Goal: Task Accomplishment & Management: Use online tool/utility

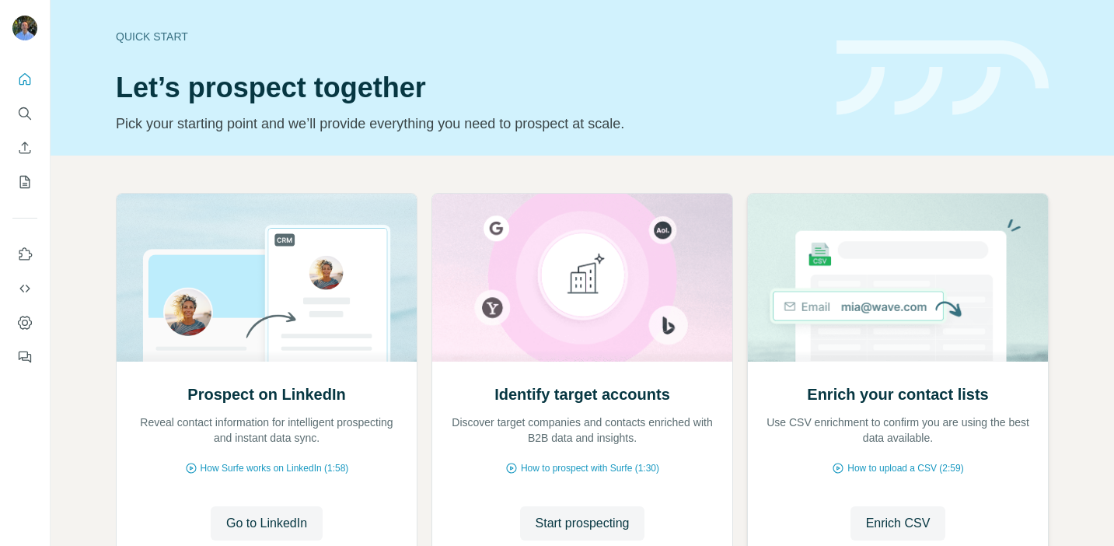
scroll to position [123, 0]
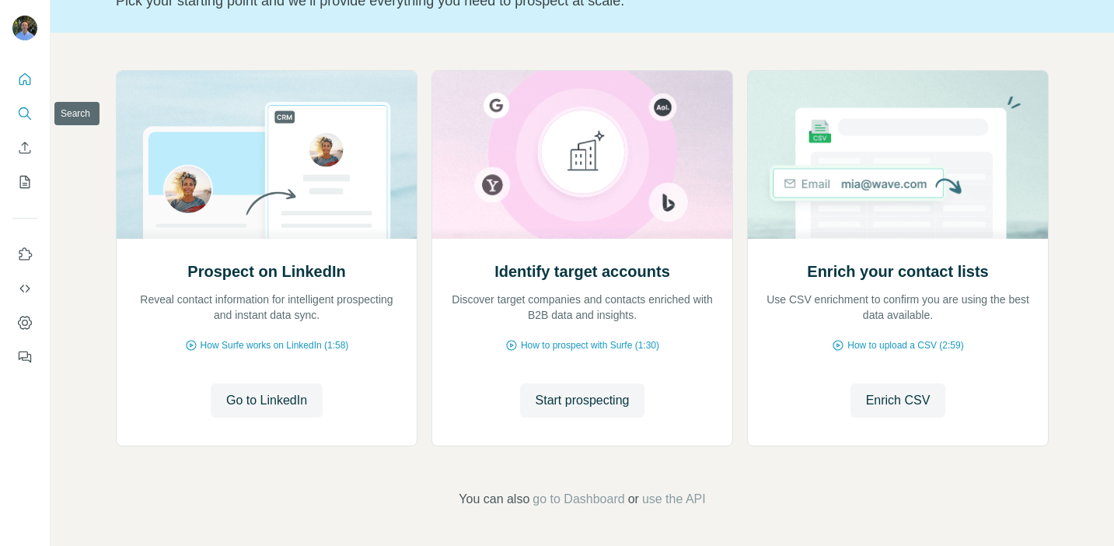
click at [24, 115] on icon "Search" at bounding box center [25, 114] width 16 height 16
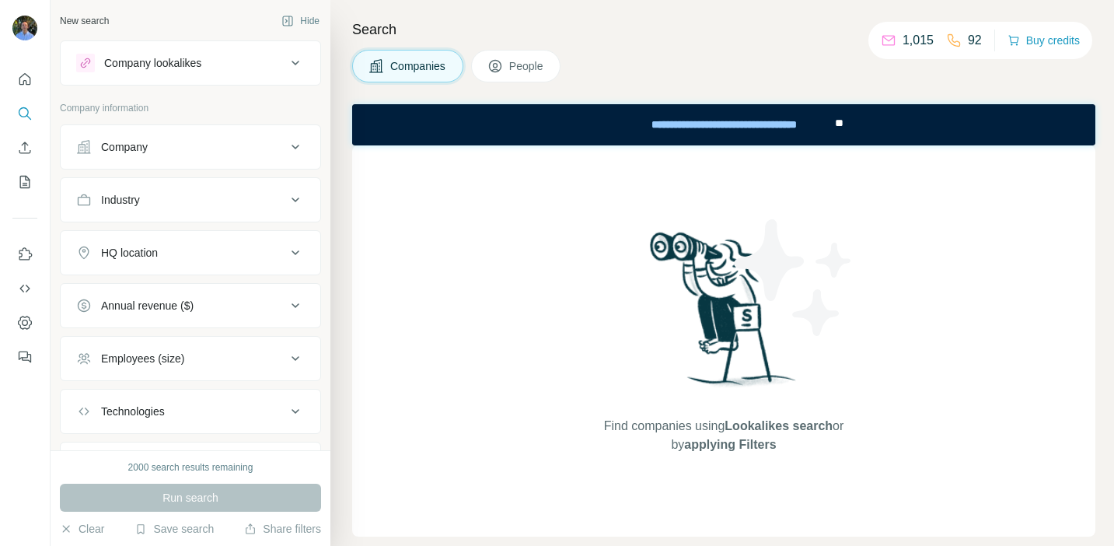
click at [228, 49] on button "Company lookalikes" at bounding box center [191, 62] width 260 height 37
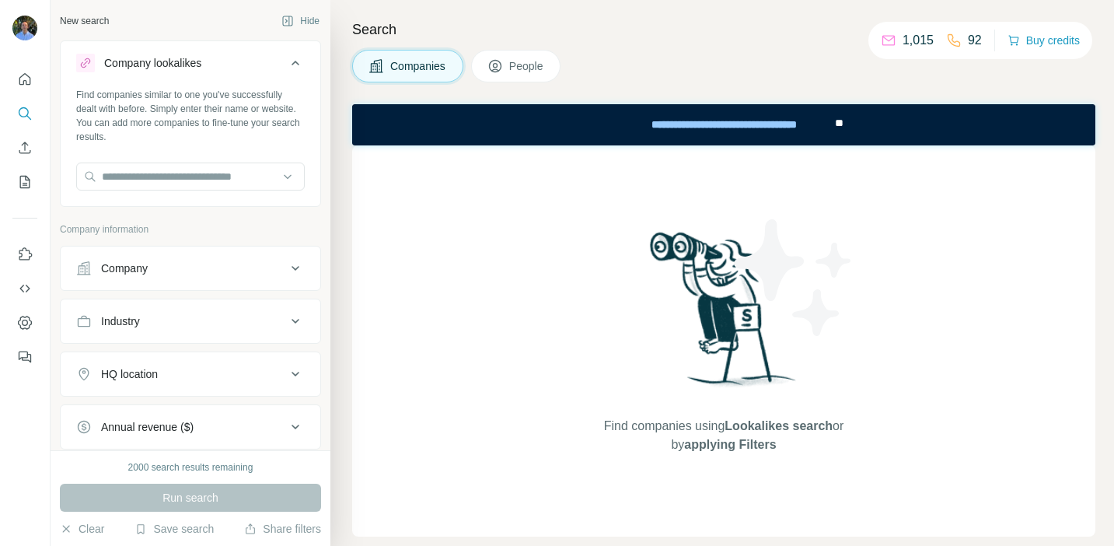
click at [240, 55] on div "Company lookalikes" at bounding box center [181, 63] width 210 height 19
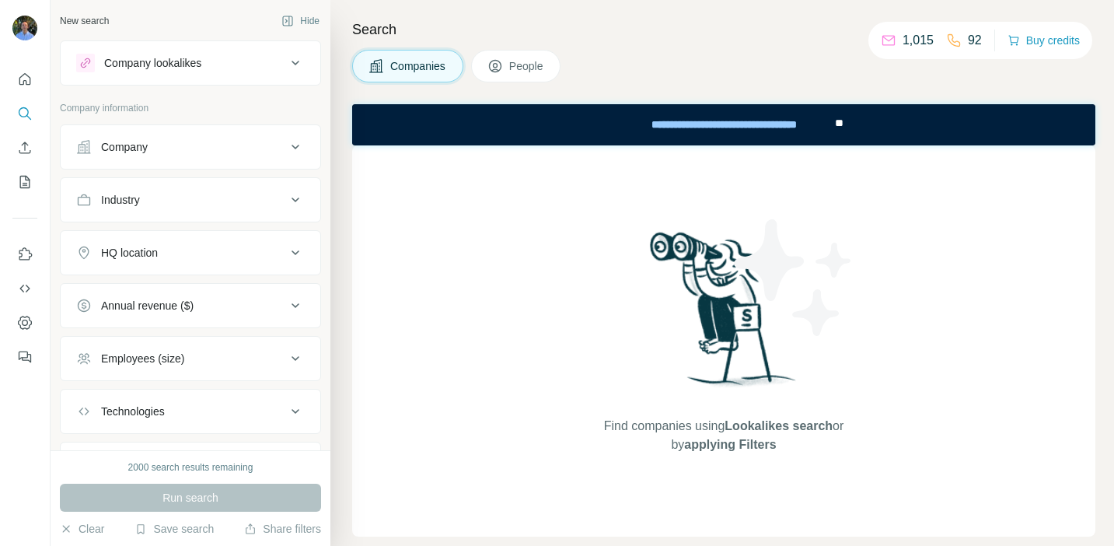
click at [233, 154] on div "Company" at bounding box center [181, 147] width 210 height 16
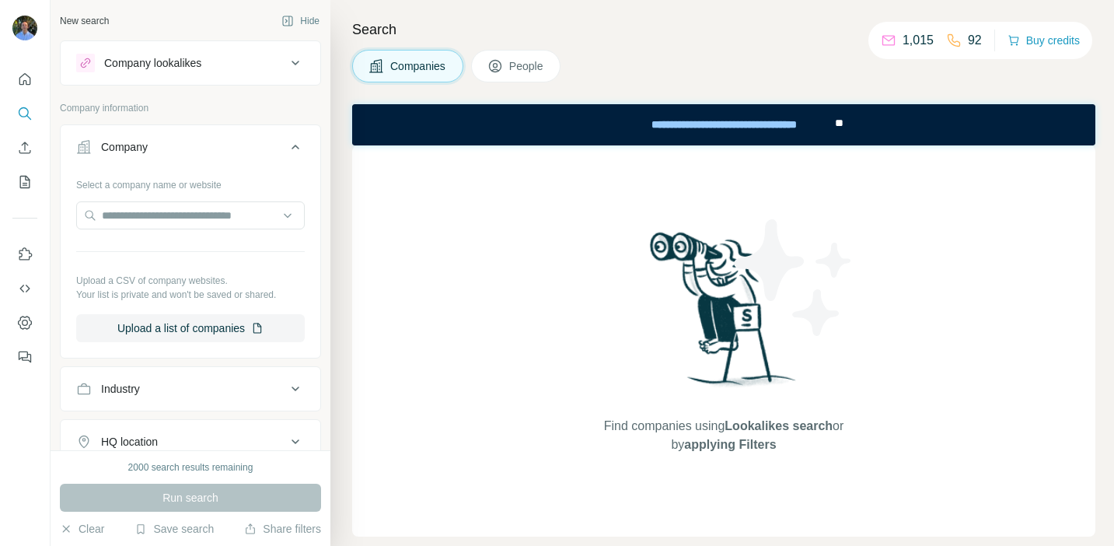
click at [274, 148] on div "Company" at bounding box center [181, 147] width 210 height 16
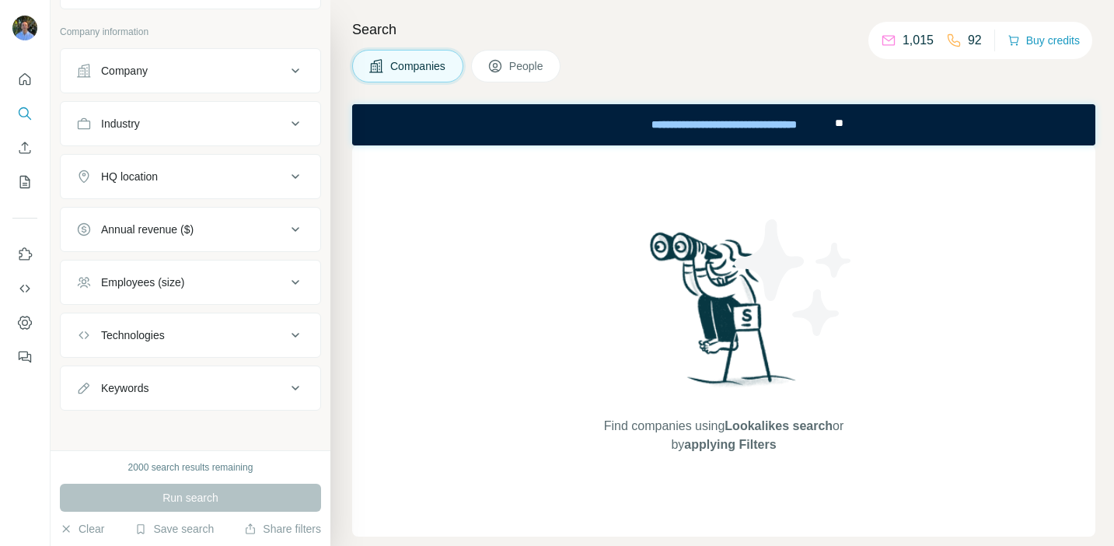
scroll to position [80, 0]
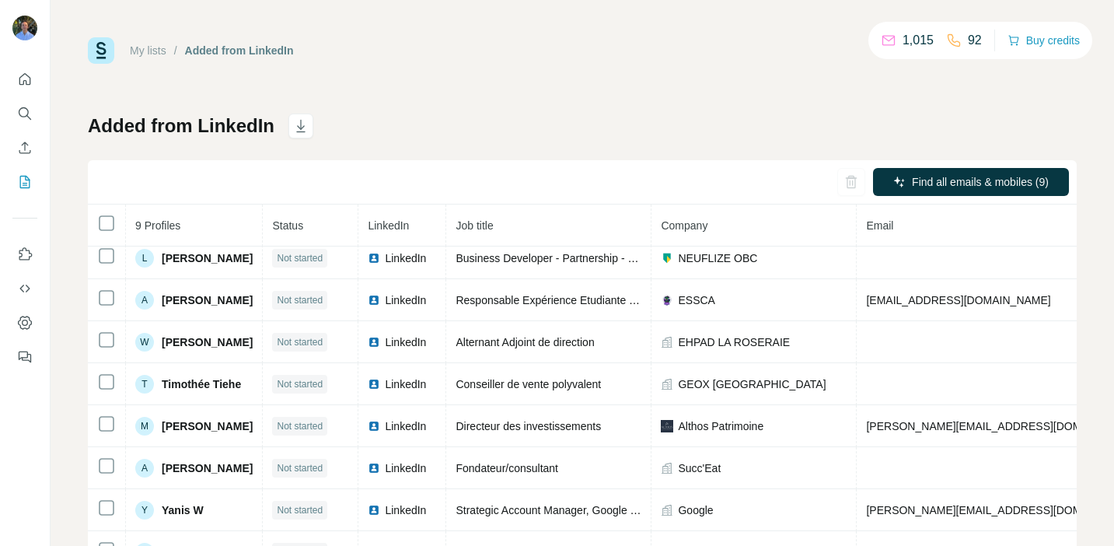
scroll to position [9, 348]
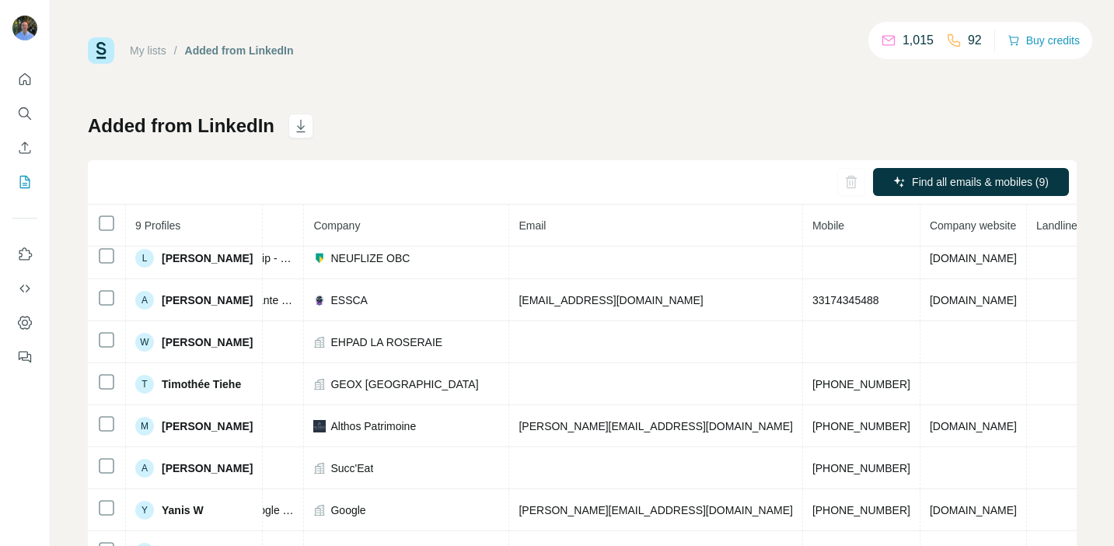
click at [592, 124] on div "Added from LinkedIn Find all emails & mobiles (9) 9 Profiles Status LinkedIn Jo…" at bounding box center [582, 364] width 989 height 501
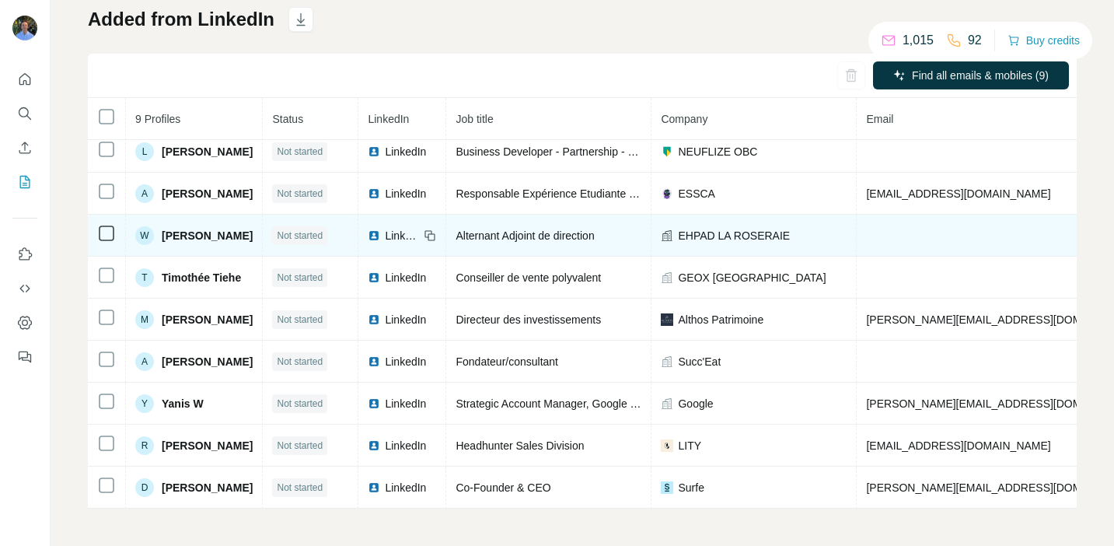
scroll to position [5, 0]
